Goal: Information Seeking & Learning: Learn about a topic

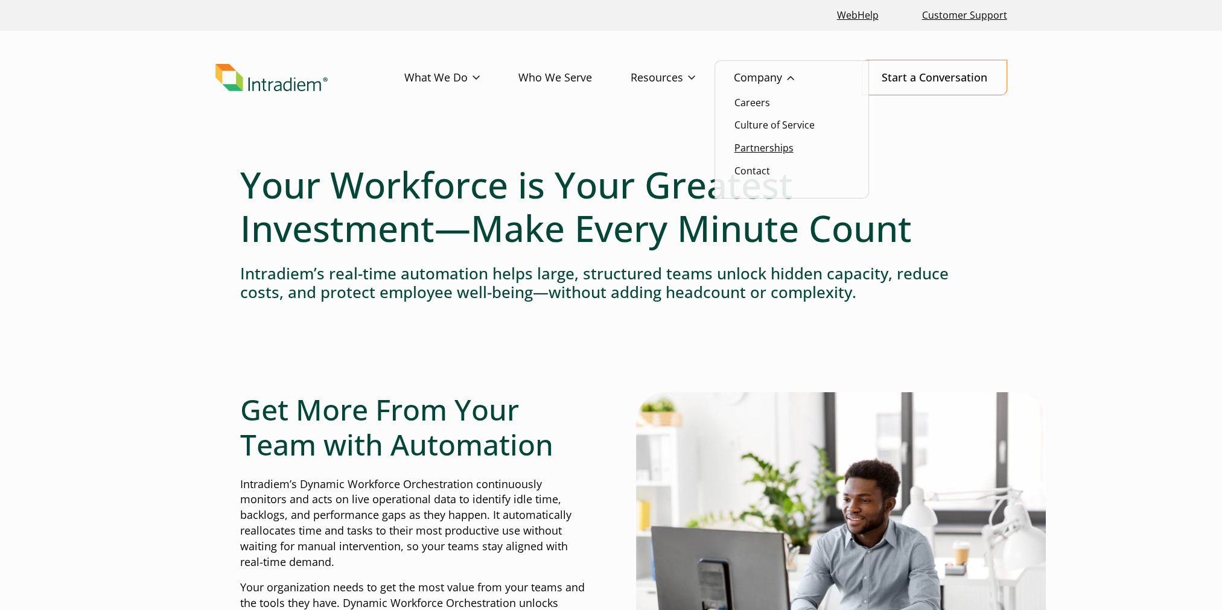
click at [785, 148] on link "Partnerships" at bounding box center [764, 147] width 59 height 13
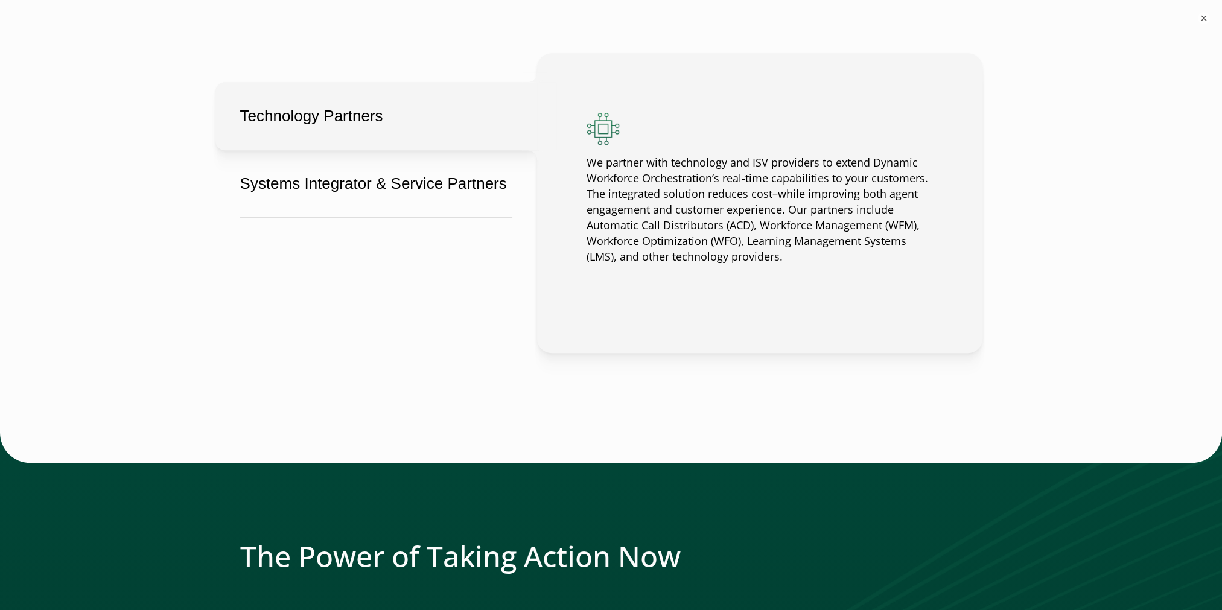
scroll to position [966, 0]
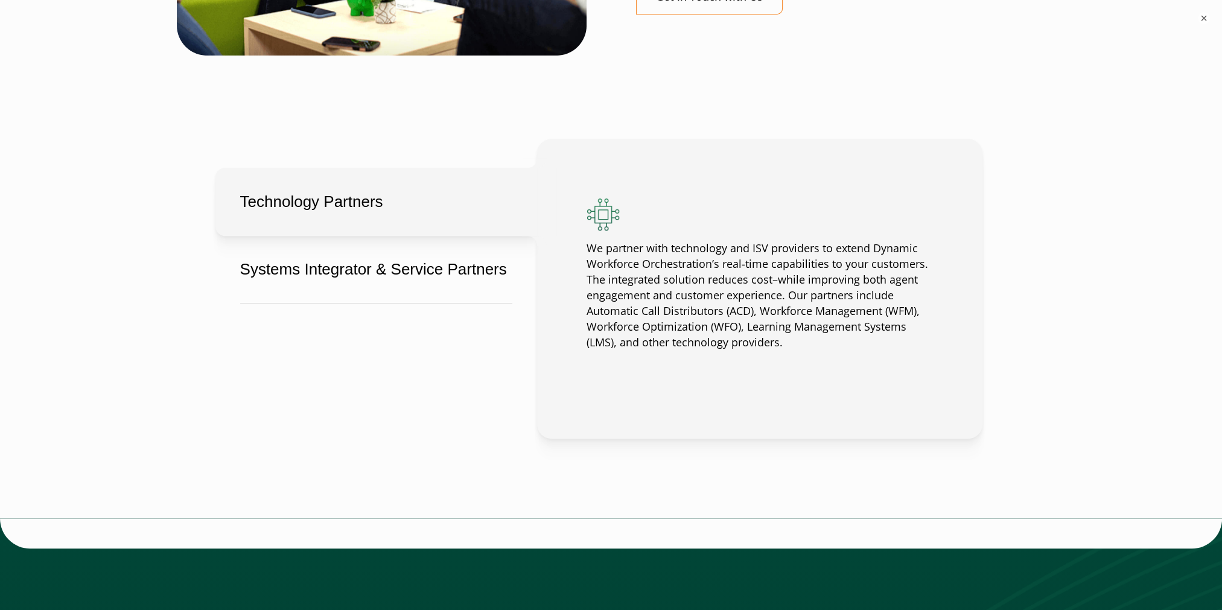
click at [326, 197] on button "Technology Partners" at bounding box center [376, 202] width 322 height 68
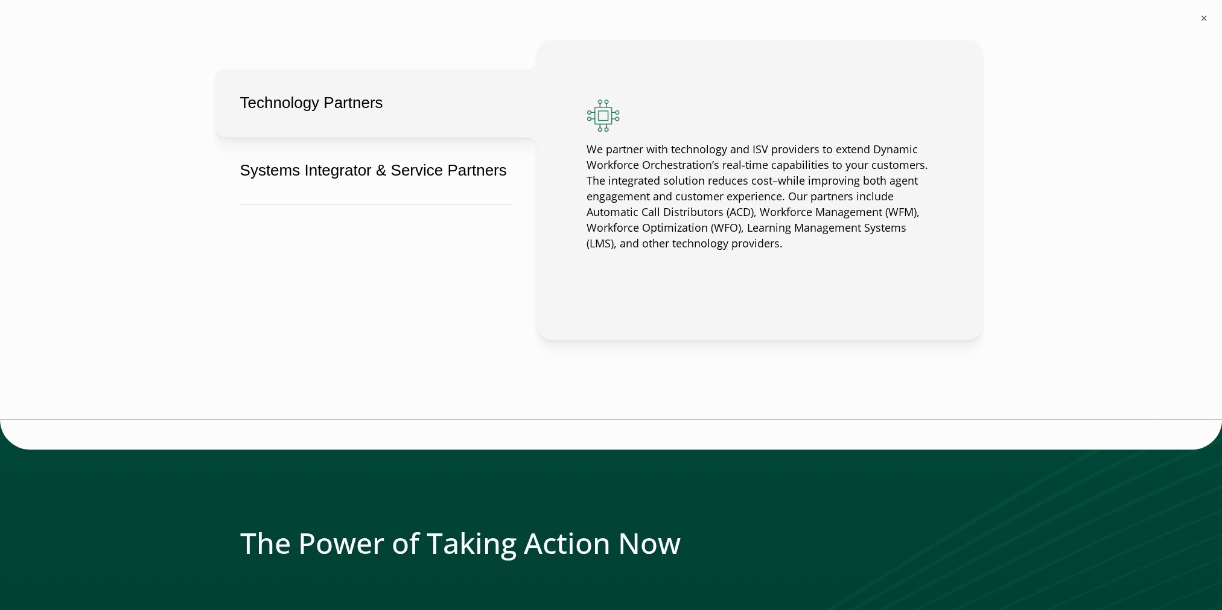
scroll to position [821, 0]
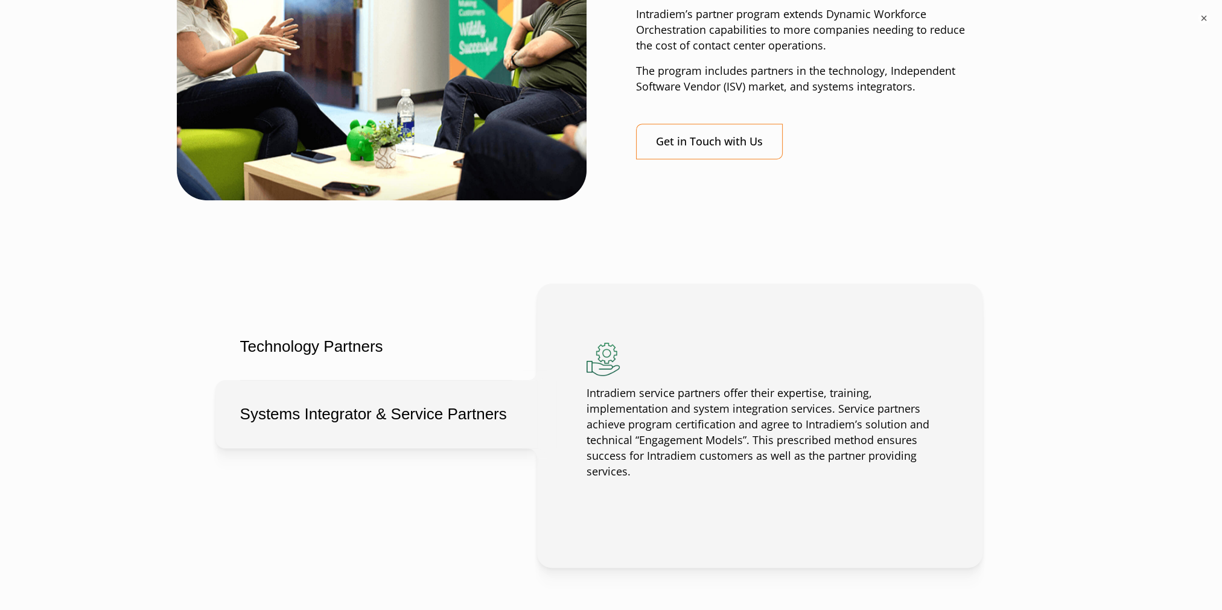
click at [389, 424] on button "Systems Integrator & Service Partners" at bounding box center [376, 414] width 322 height 68
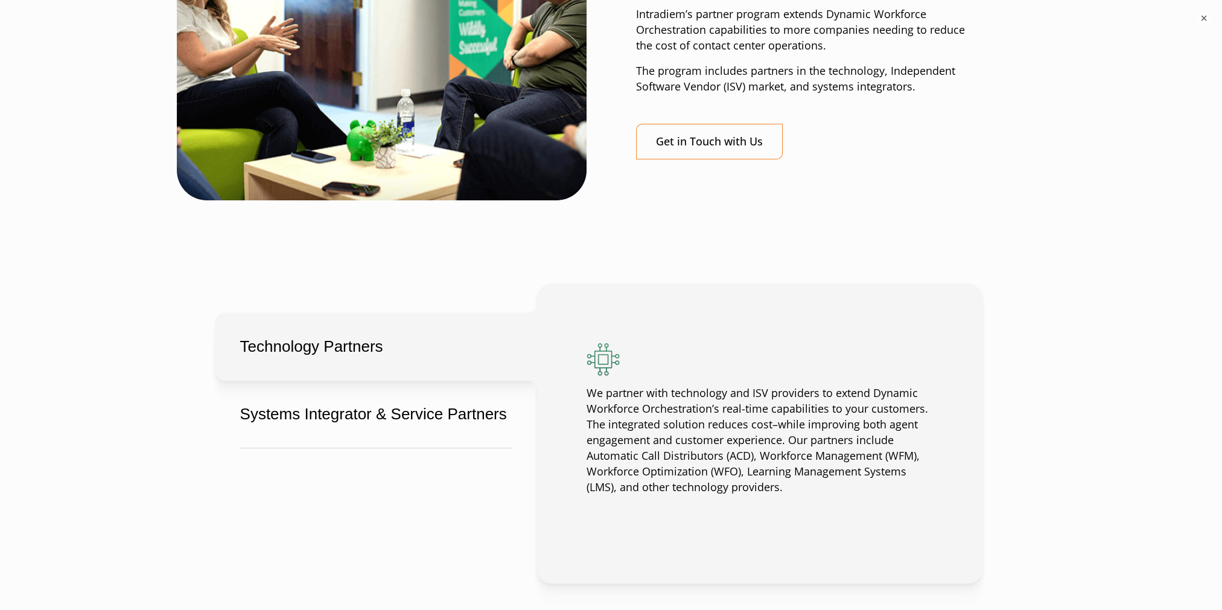
click at [325, 358] on button "Technology Partners" at bounding box center [376, 347] width 322 height 68
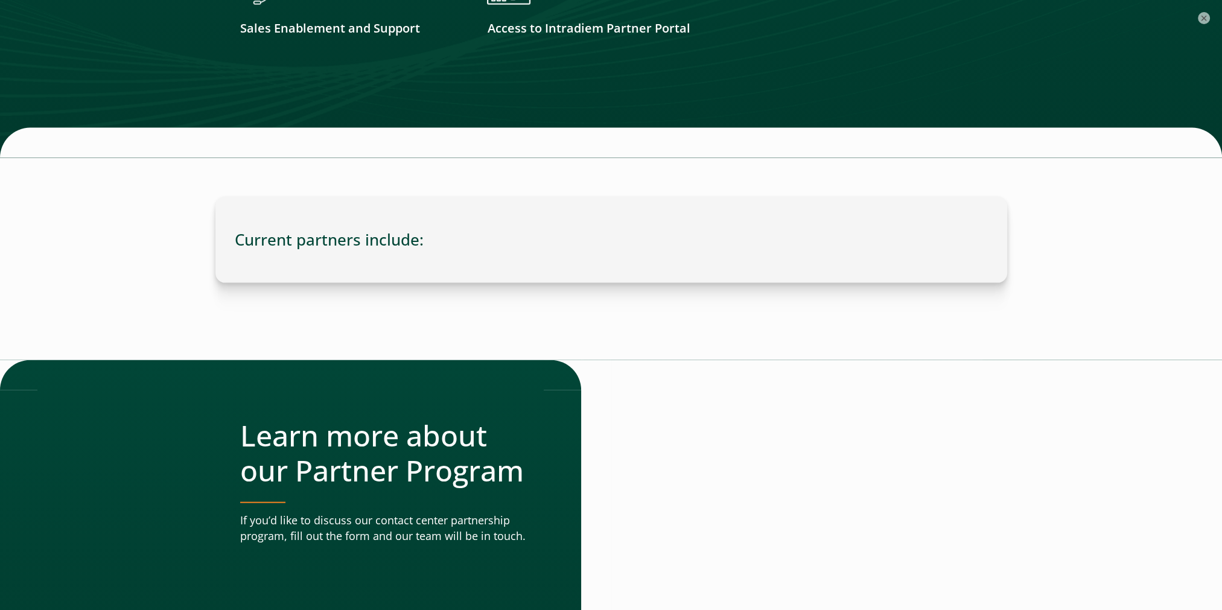
scroll to position [3477, 0]
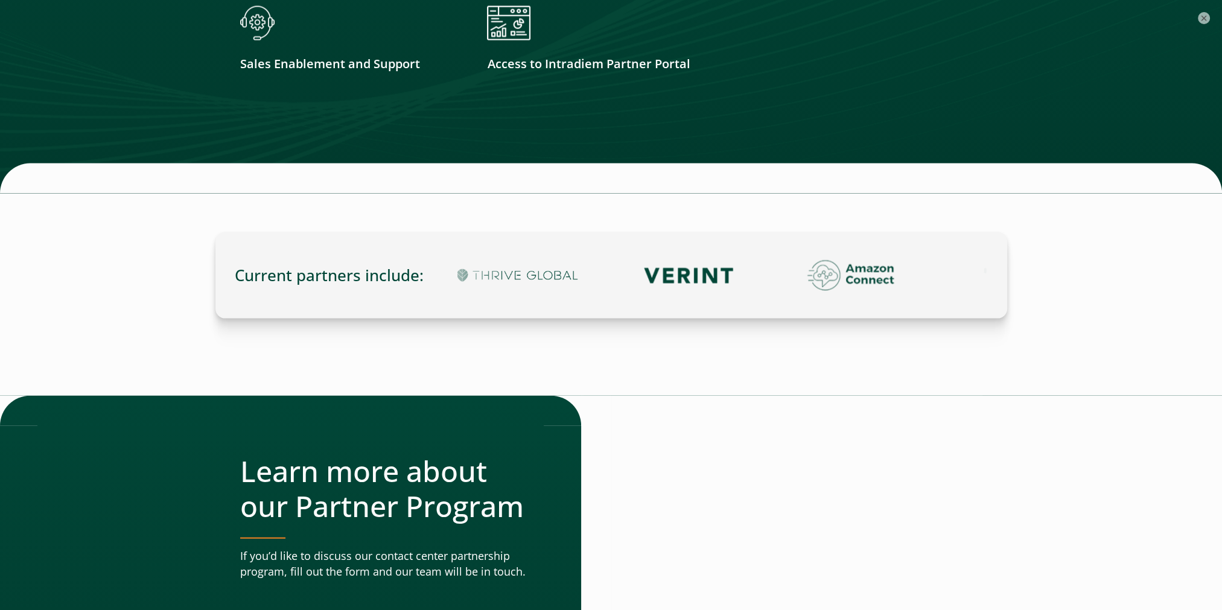
drag, startPoint x: 1154, startPoint y: 182, endPoint x: 1129, endPoint y: 354, distance: 173.8
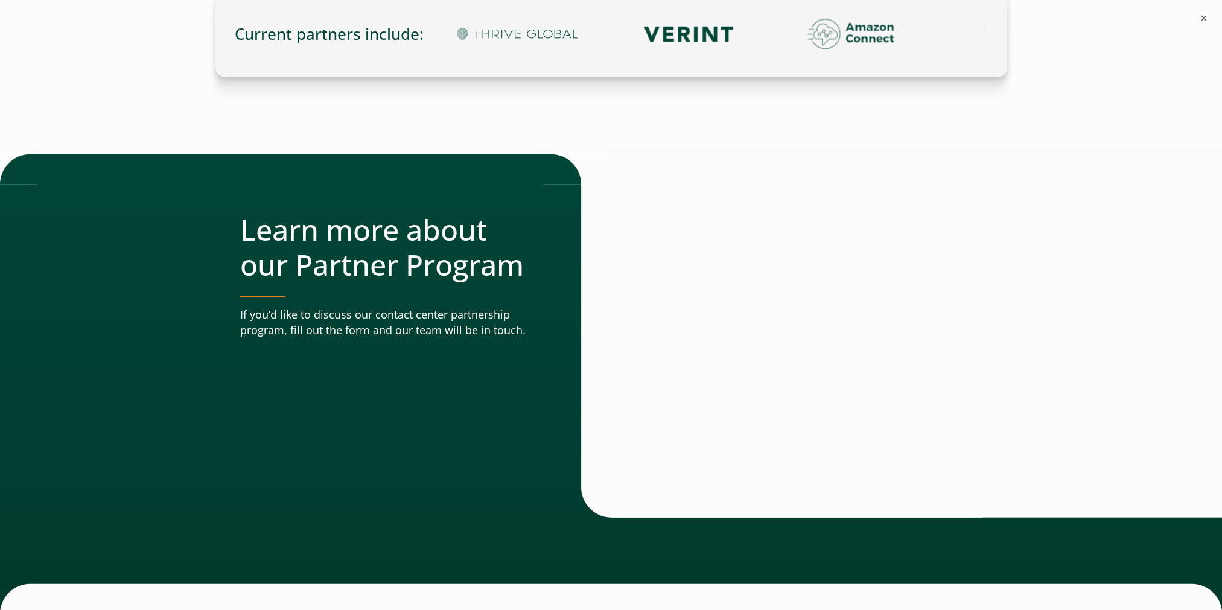
scroll to position [3962, 0]
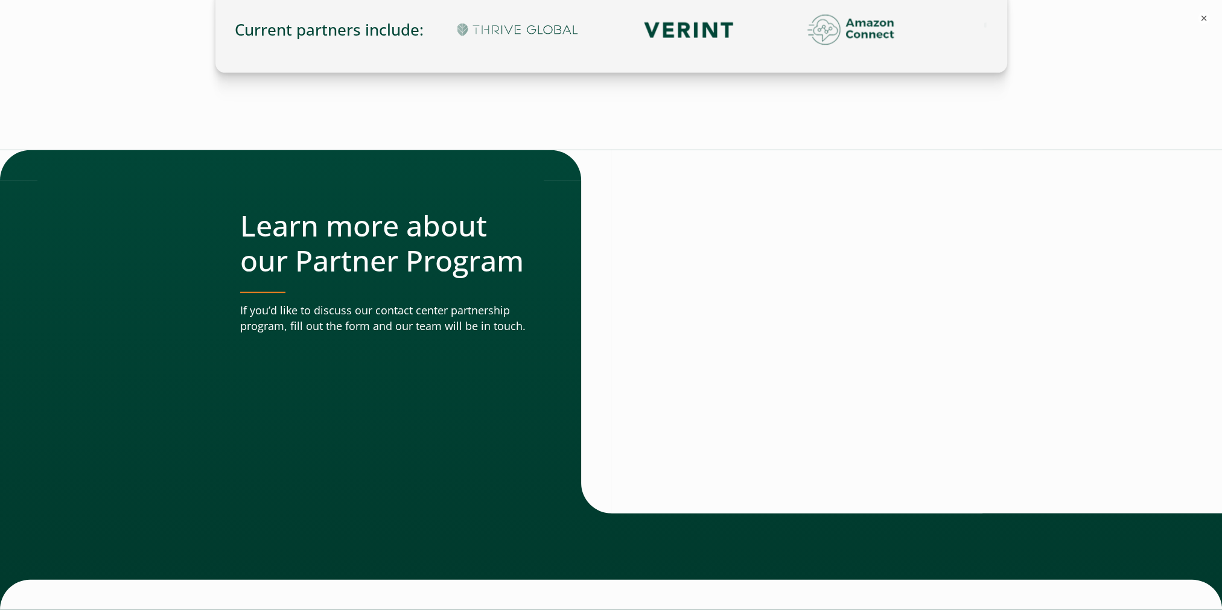
drag, startPoint x: 587, startPoint y: 236, endPoint x: 505, endPoint y: 232, distance: 81.6
click at [587, 235] on div at bounding box center [596, 331] width 30 height 363
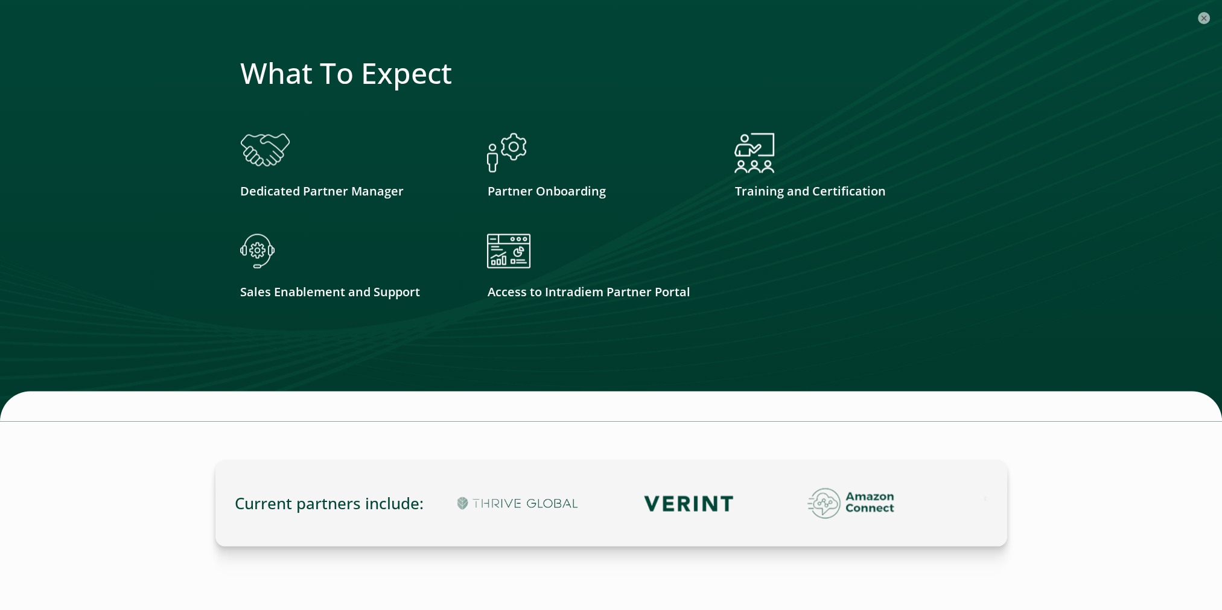
scroll to position [3540, 0]
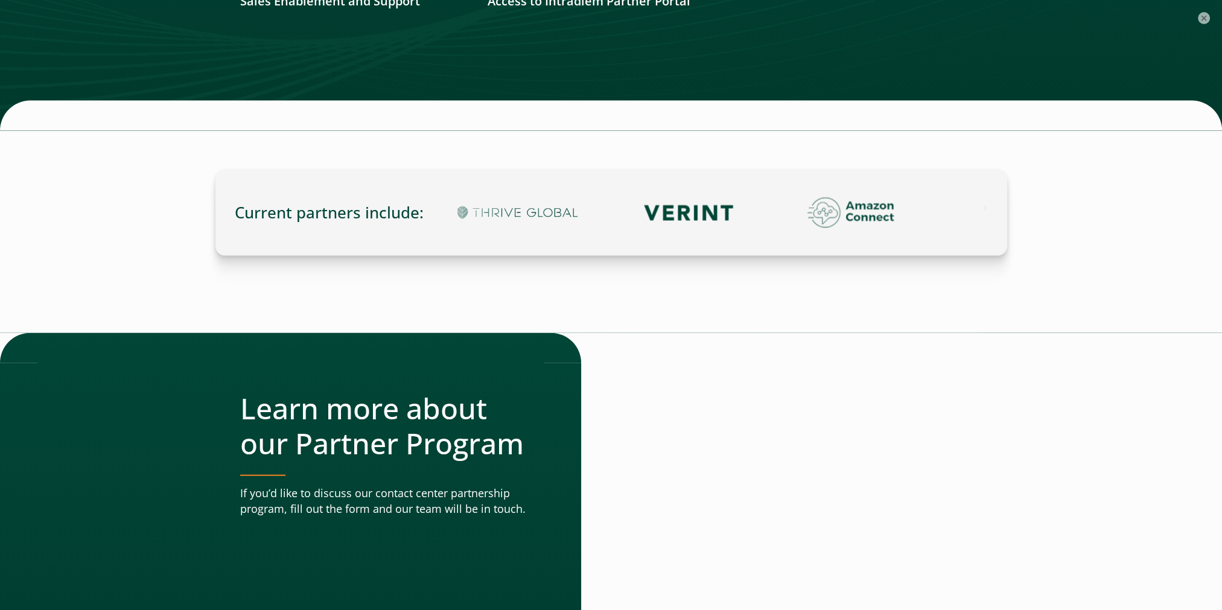
click at [983, 404] on div at bounding box center [796, 514] width 371 height 363
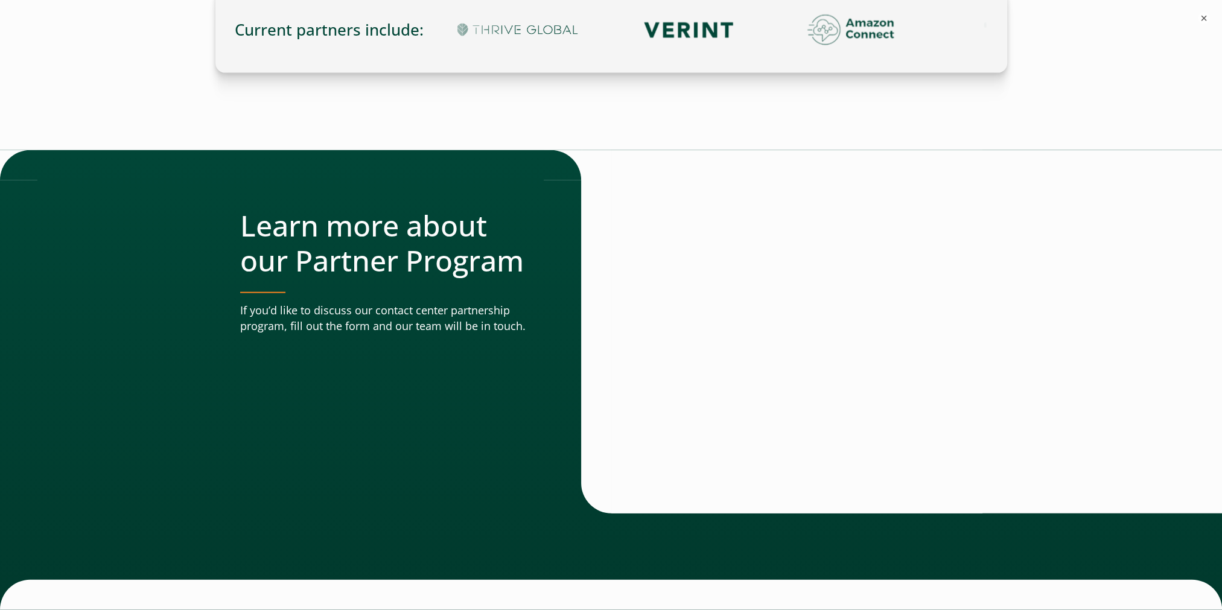
scroll to position [3781, 0]
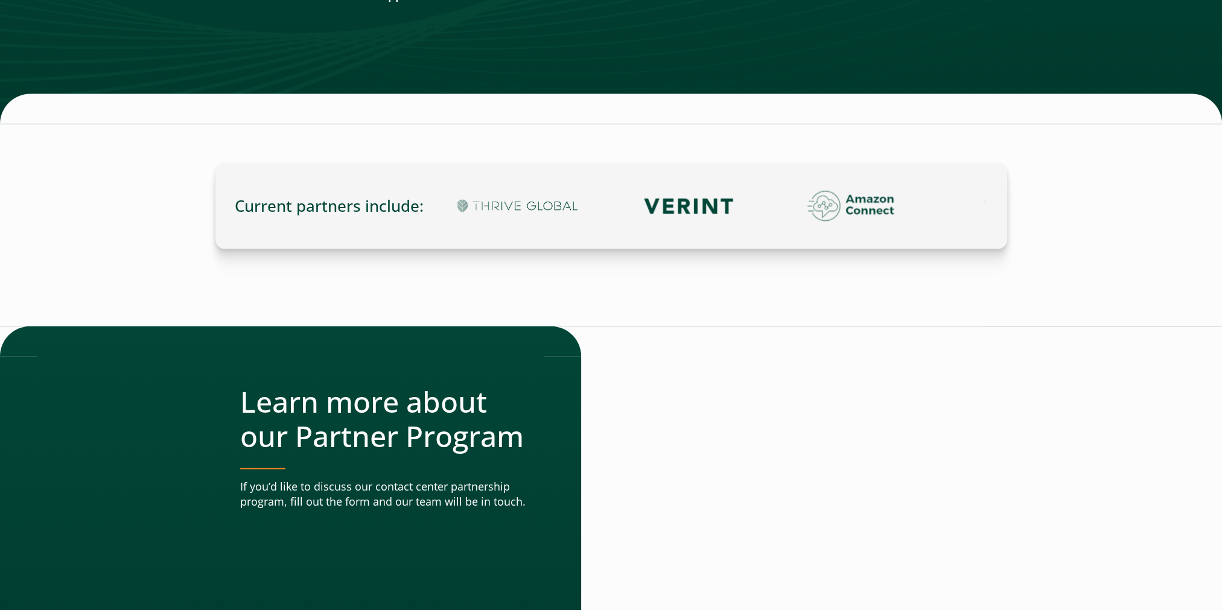
scroll to position [3590, 0]
